Goal: Find specific page/section: Find specific page/section

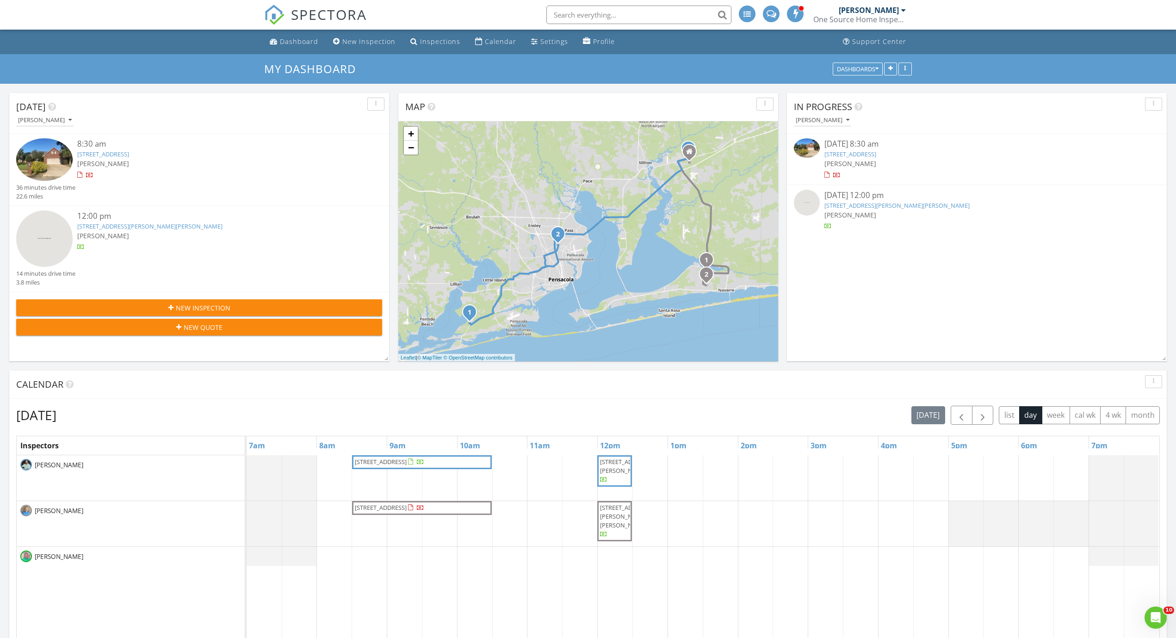
click at [129, 154] on link "[STREET_ADDRESS]" at bounding box center [103, 154] width 52 height 8
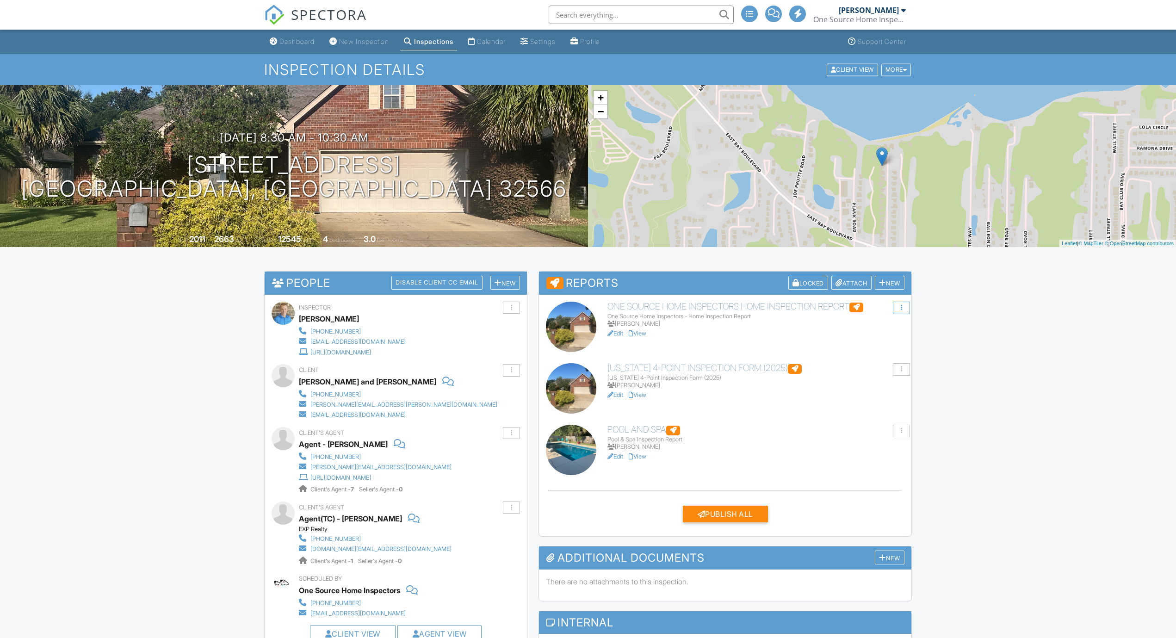
click at [905, 308] on div at bounding box center [901, 308] width 17 height 12
click at [901, 308] on div at bounding box center [901, 308] width 1 height 6
click at [296, 40] on div "Dashboard" at bounding box center [297, 41] width 35 height 8
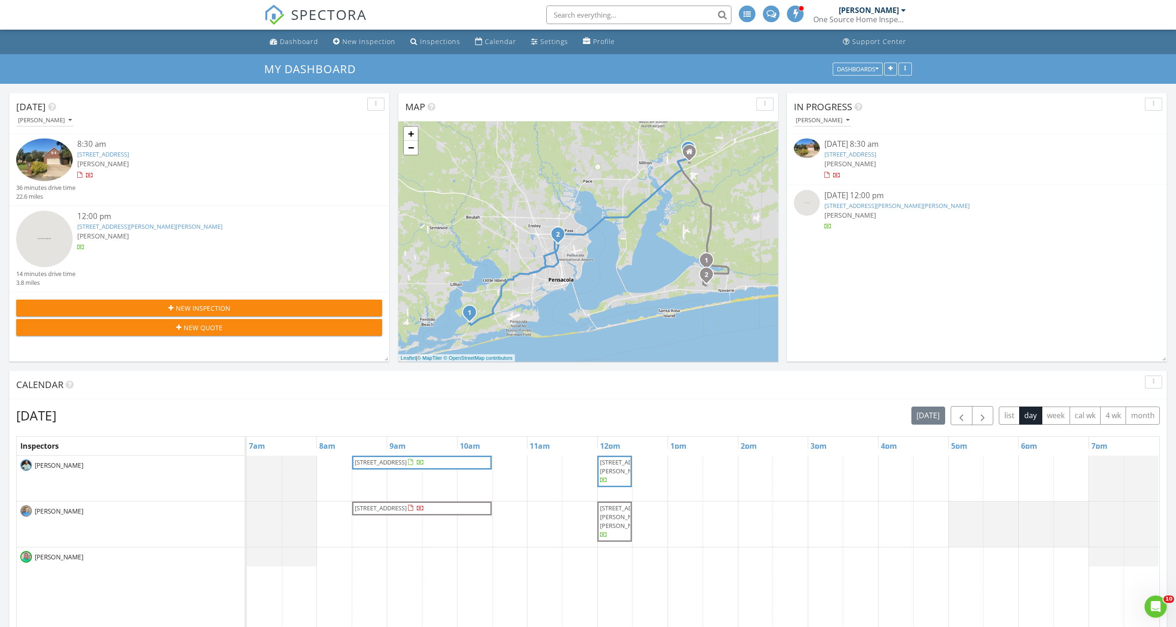
click at [126, 225] on link "[STREET_ADDRESS][PERSON_NAME][PERSON_NAME]" at bounding box center [149, 226] width 145 height 8
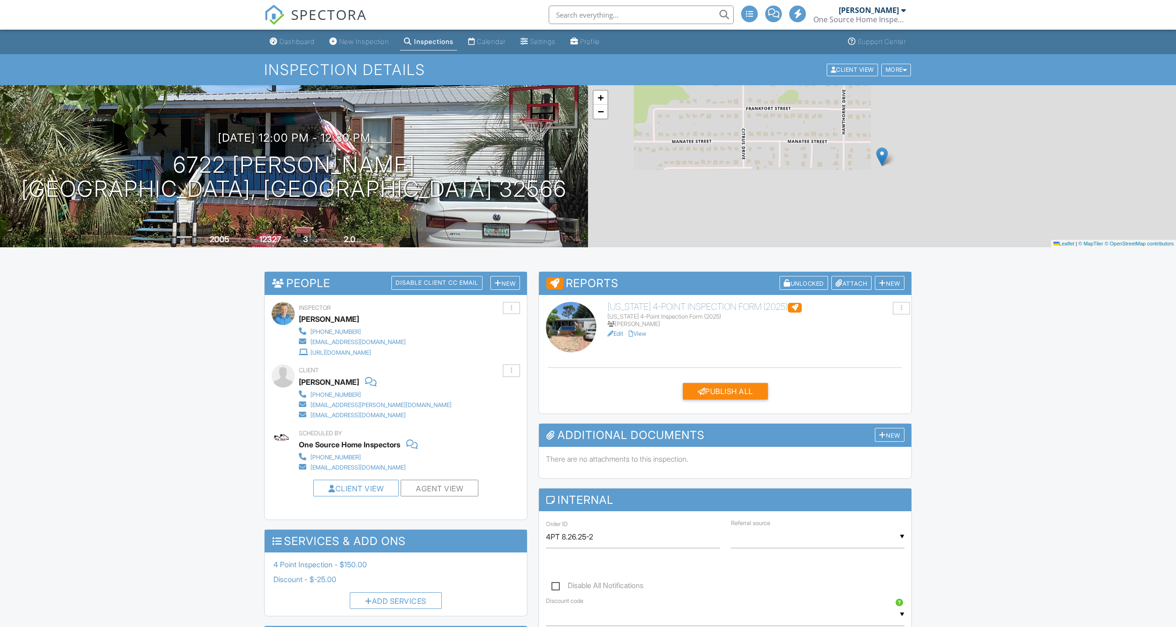
click at [642, 334] on link "View" at bounding box center [638, 333] width 18 height 7
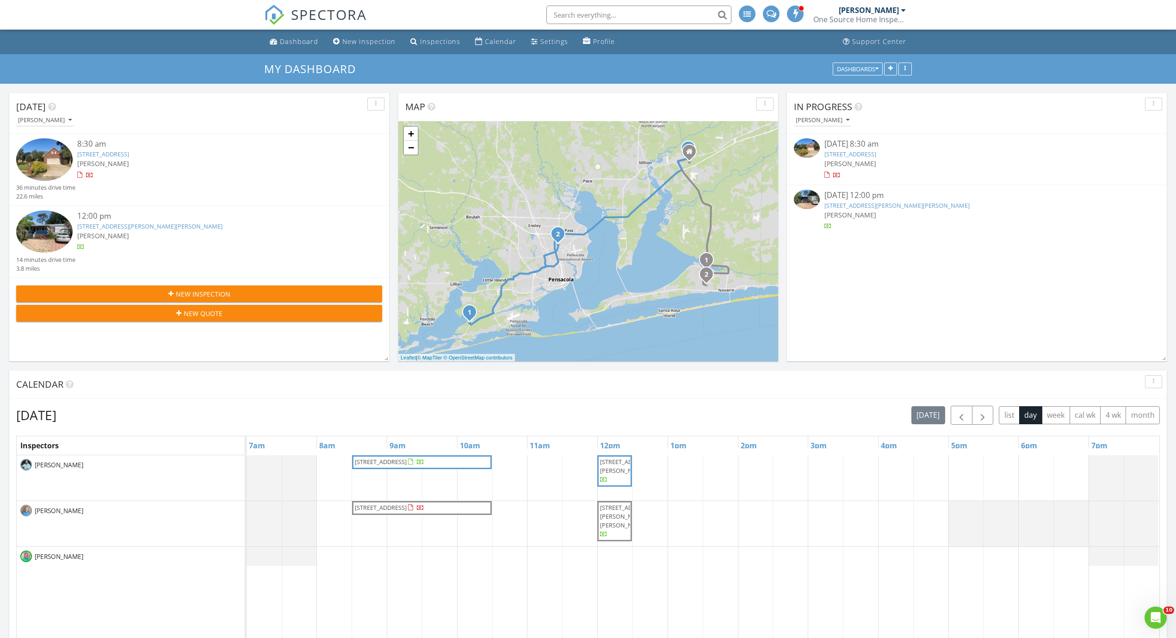
scroll to position [857, 1191]
click at [851, 155] on link "[STREET_ADDRESS]" at bounding box center [851, 154] width 52 height 8
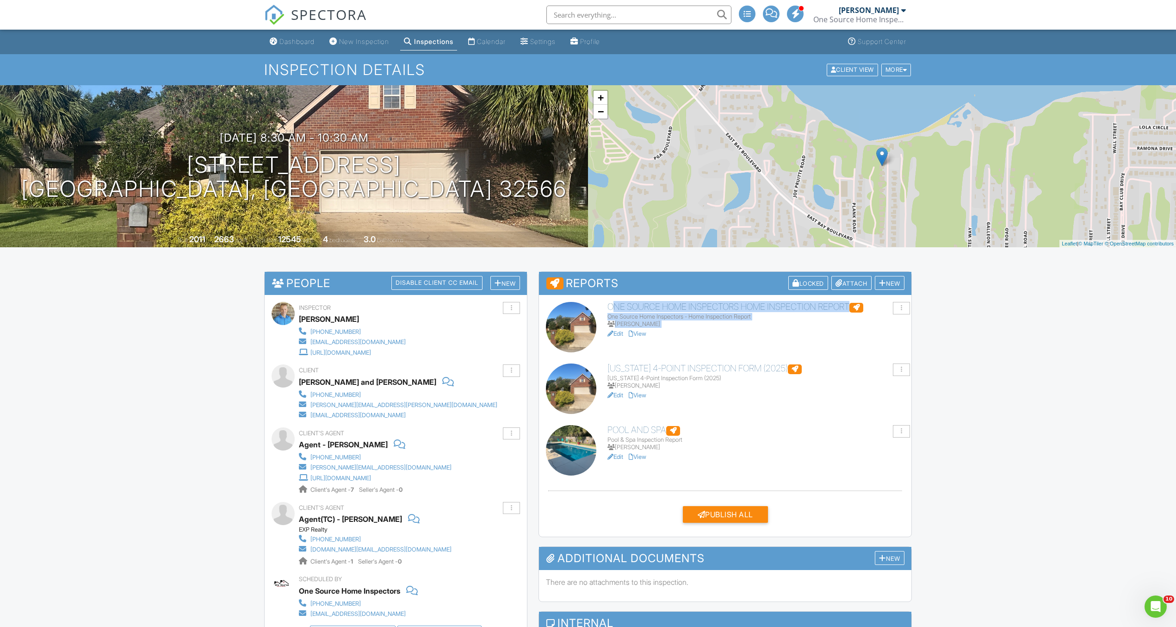
click at [1002, 224] on div "+ − Leaflet | © MapTiler © OpenStreetMap contributors" at bounding box center [882, 166] width 588 height 162
click at [900, 309] on div at bounding box center [901, 308] width 17 height 12
click at [903, 307] on div at bounding box center [901, 308] width 17 height 12
click at [647, 335] on link "View" at bounding box center [638, 333] width 18 height 7
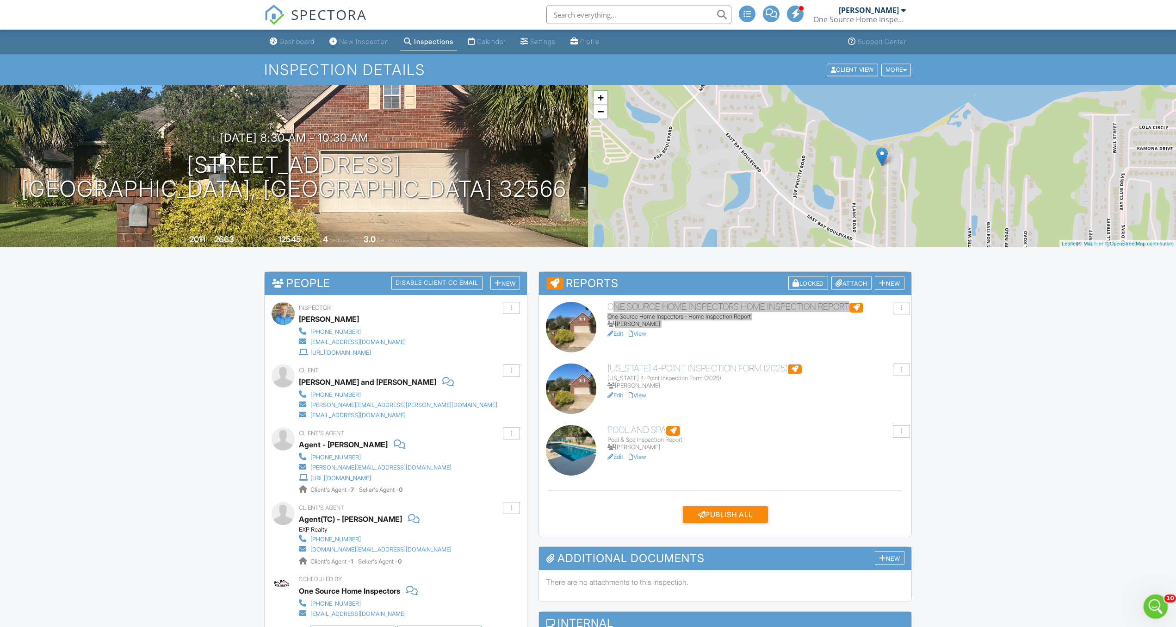
click at [1158, 597] on div "Open Intercom Messenger" at bounding box center [1154, 605] width 31 height 31
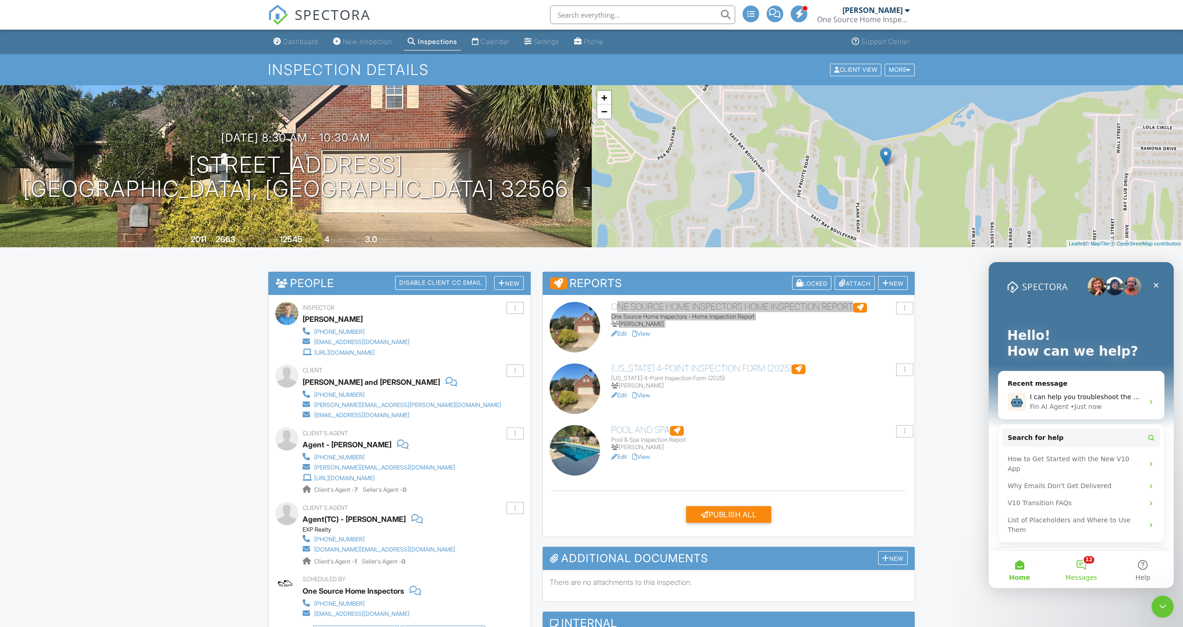
click at [1087, 565] on button "12 Messages" at bounding box center [1082, 569] width 62 height 37
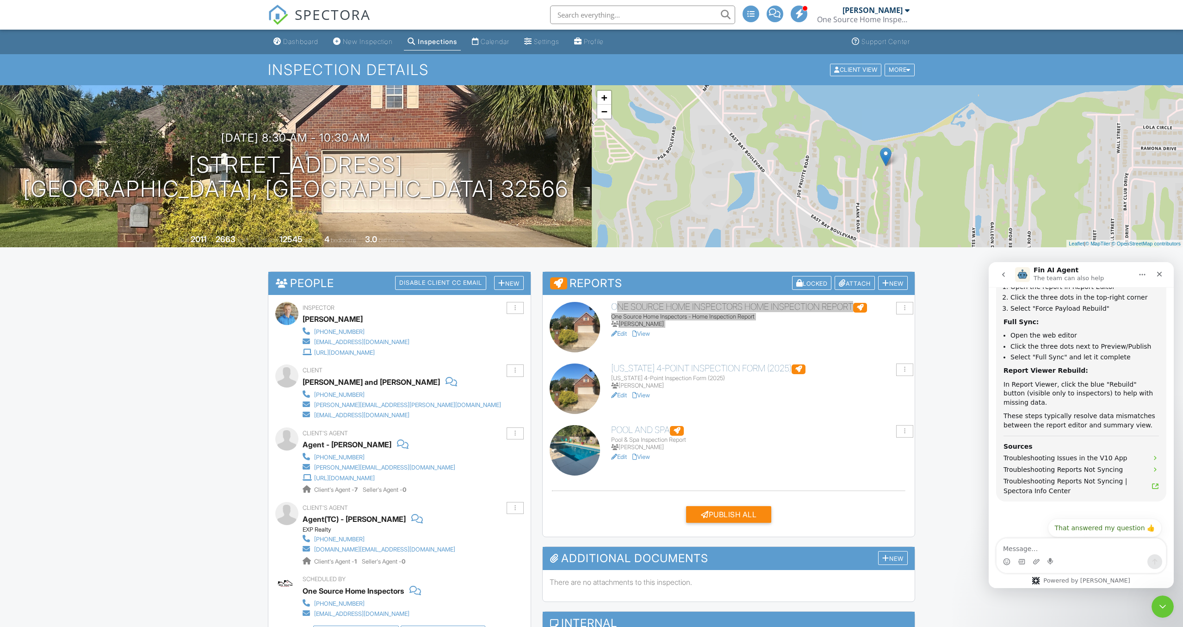
scroll to position [303, 0]
